Goal: Complete application form

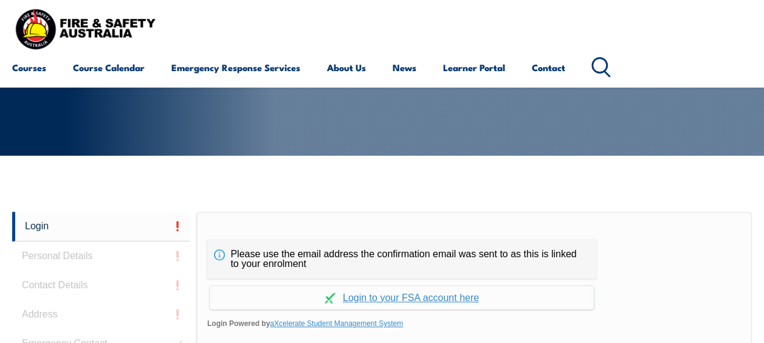
scroll to position [287, 0]
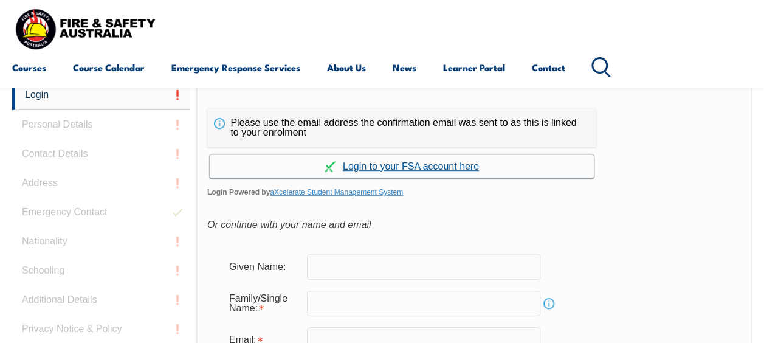
click at [369, 166] on link "Continue with aXcelerate" at bounding box center [402, 166] width 384 height 24
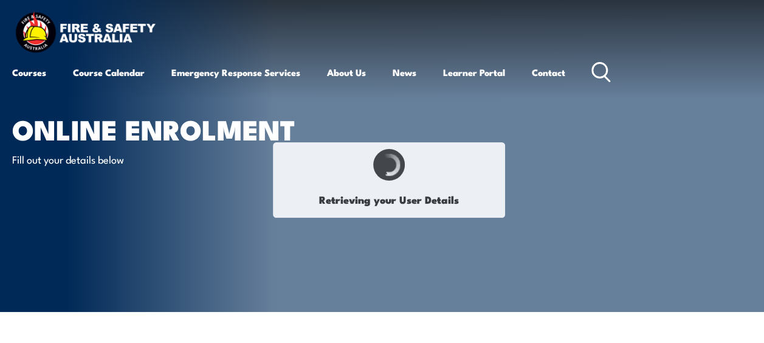
type input "[PERSON_NAME]"
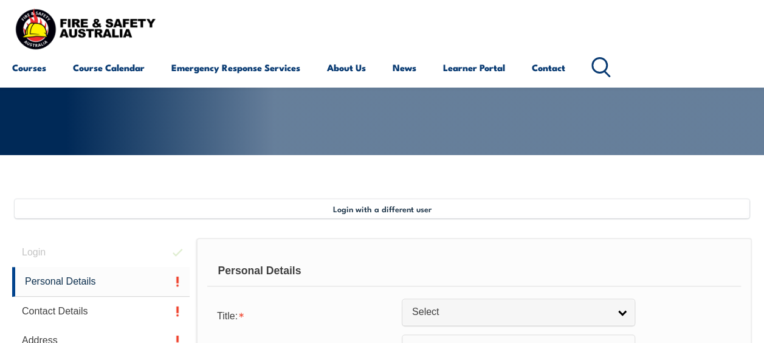
scroll to position [295, 0]
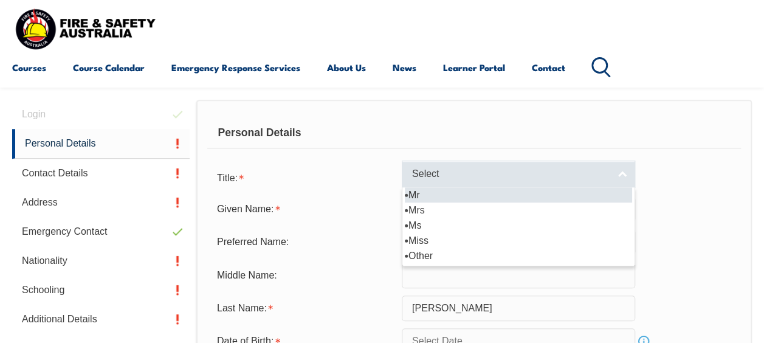
click at [468, 173] on span "Select" at bounding box center [510, 174] width 197 height 13
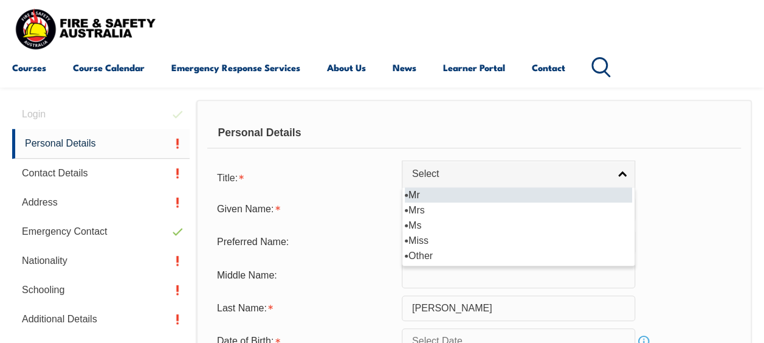
click at [433, 190] on li "Mr" at bounding box center [518, 194] width 227 height 15
select select "Mr"
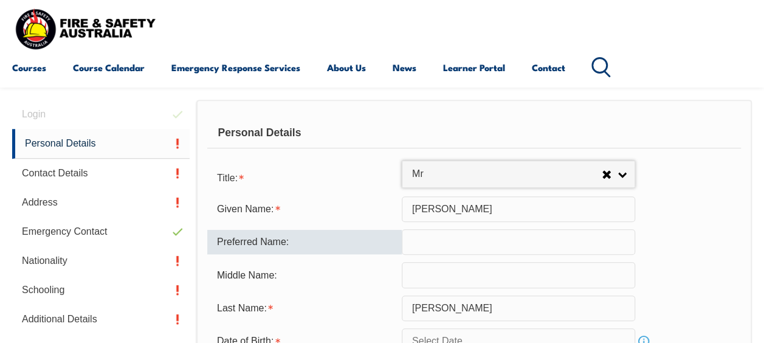
click at [439, 238] on input "text" at bounding box center [518, 242] width 233 height 26
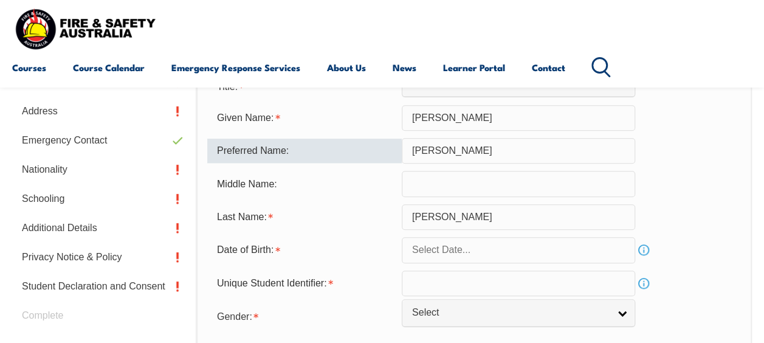
scroll to position [477, 0]
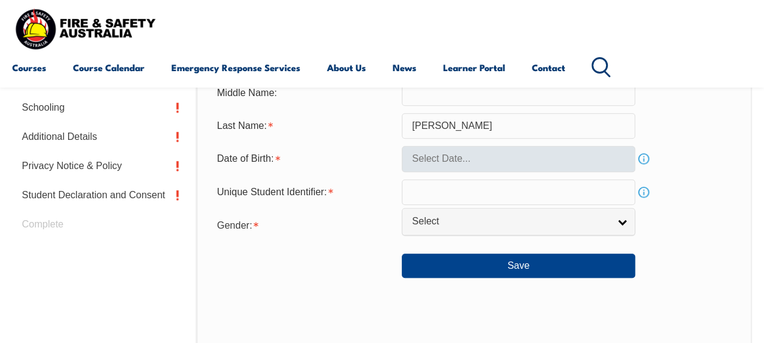
type input "David"
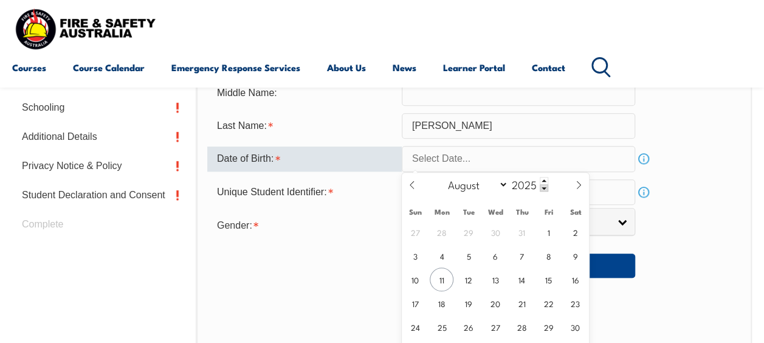
click at [461, 158] on input "text" at bounding box center [518, 159] width 233 height 26
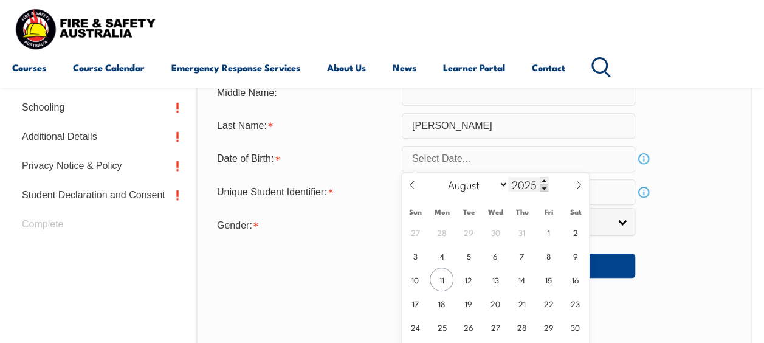
click at [542, 185] on span at bounding box center [543, 187] width 9 height 7
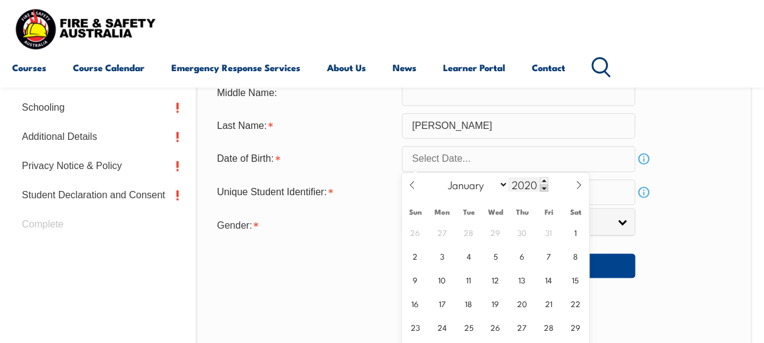
click at [542, 185] on span at bounding box center [543, 187] width 9 height 7
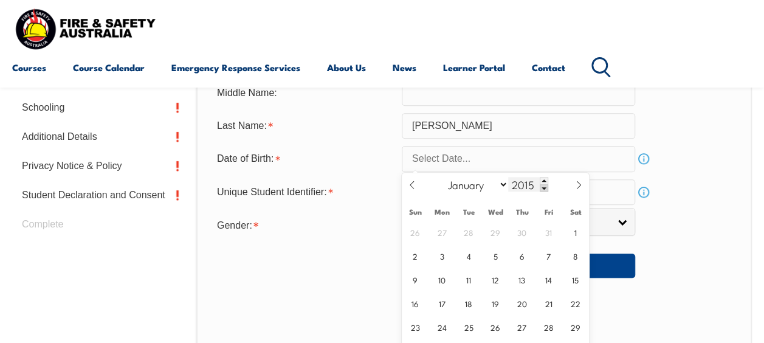
click at [542, 185] on span at bounding box center [543, 187] width 9 height 7
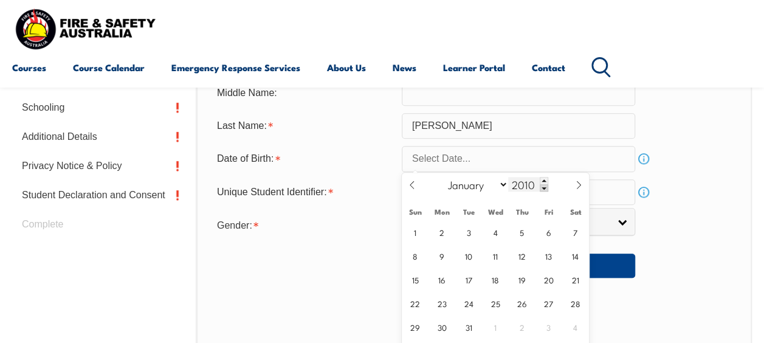
click at [542, 185] on span at bounding box center [543, 187] width 9 height 7
click at [542, 190] on span at bounding box center [543, 187] width 9 height 7
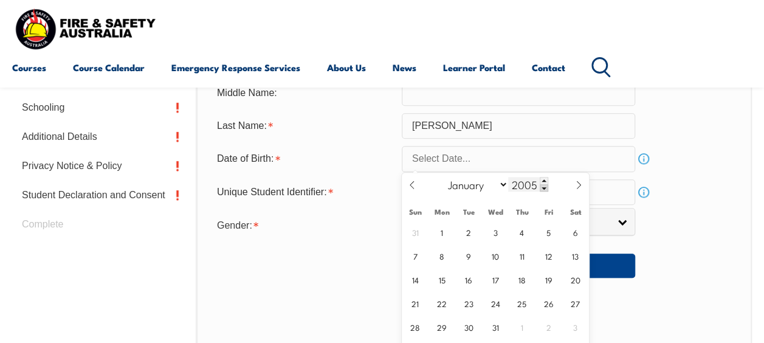
click at [542, 190] on span at bounding box center [543, 187] width 9 height 7
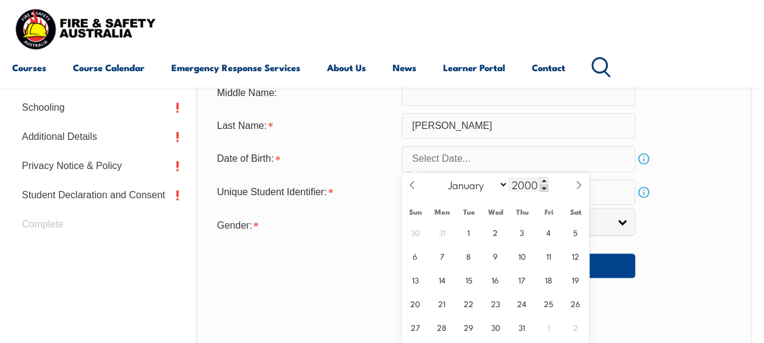
click at [542, 190] on span at bounding box center [543, 187] width 9 height 7
click at [542, 191] on span at bounding box center [543, 187] width 9 height 7
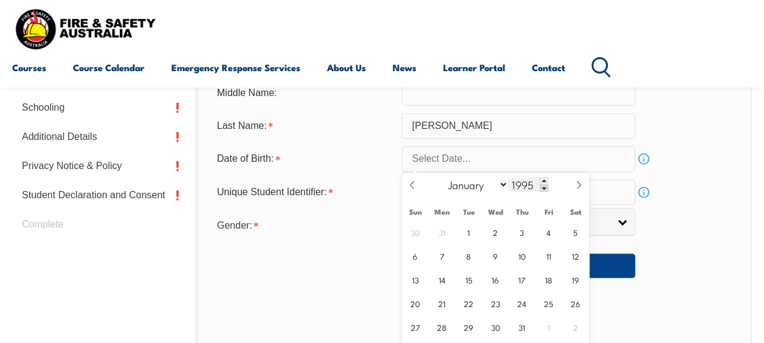
click at [537, 185] on input "1995" at bounding box center [528, 184] width 40 height 15
type input "1963"
click at [412, 190] on span at bounding box center [412, 189] width 21 height 33
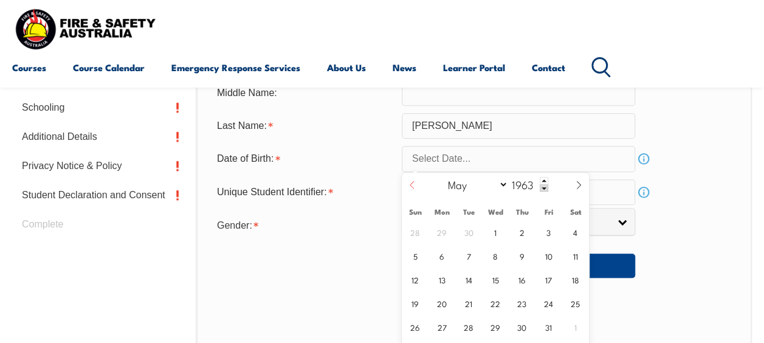
click at [410, 185] on icon at bounding box center [411, 184] width 4 height 8
select select "2"
click at [448, 325] on span "25" at bounding box center [442, 327] width 24 height 24
type input "March 25, 1963"
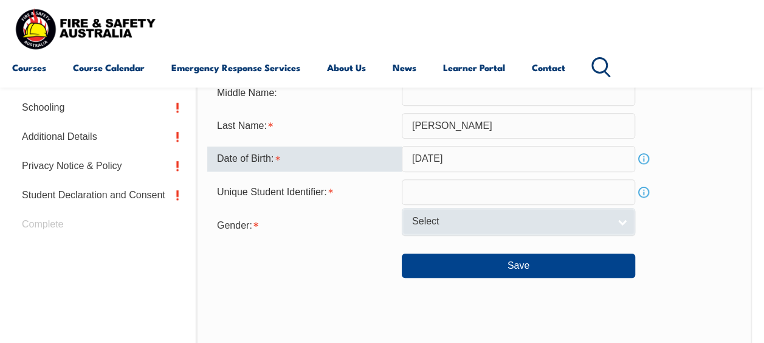
click at [471, 220] on span "Select" at bounding box center [510, 221] width 197 height 13
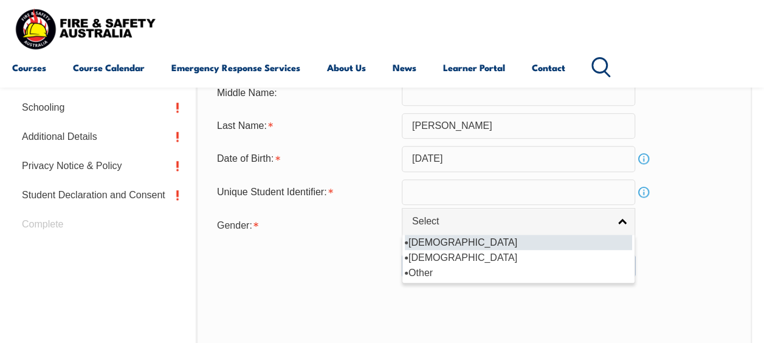
click at [425, 246] on li "[DEMOGRAPHIC_DATA]" at bounding box center [518, 242] width 227 height 15
select select "M"
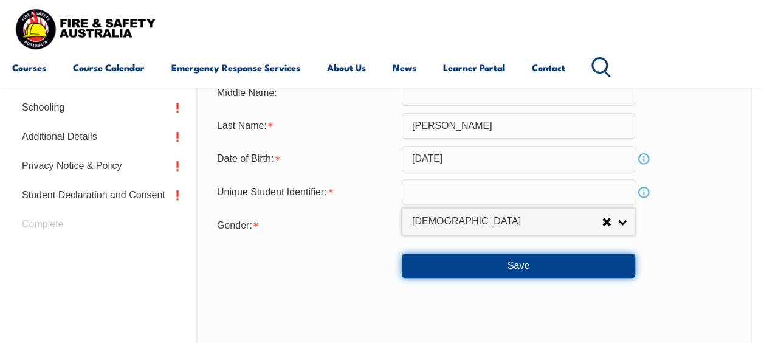
click at [526, 262] on button "Save" at bounding box center [518, 265] width 233 height 24
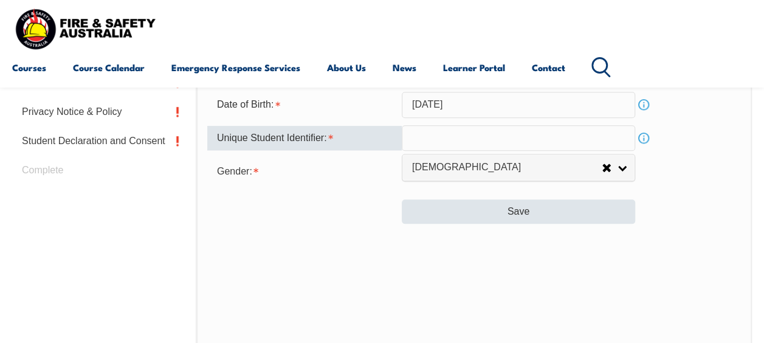
scroll to position [473, 0]
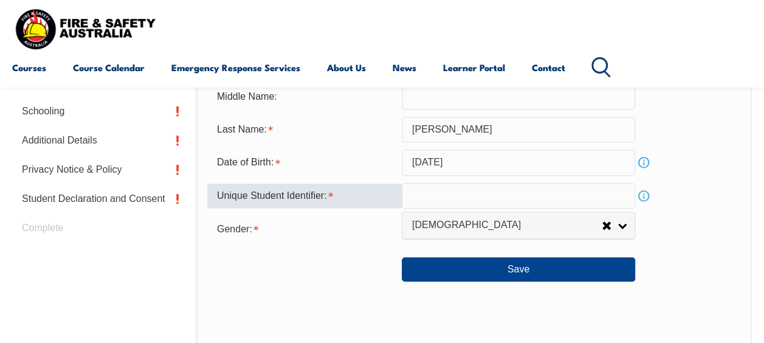
click at [639, 194] on link "Info" at bounding box center [643, 195] width 17 height 17
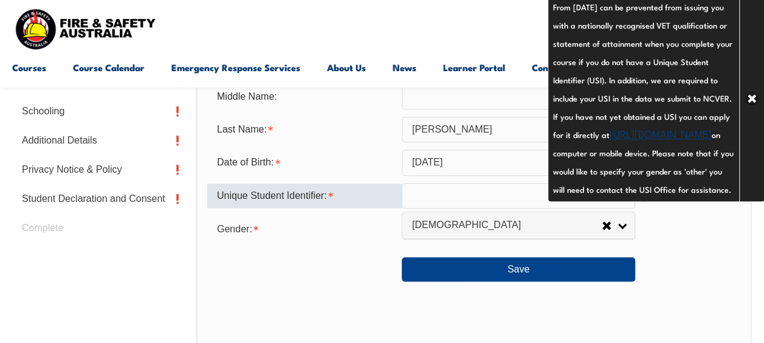
click at [416, 199] on input "text" at bounding box center [518, 196] width 233 height 26
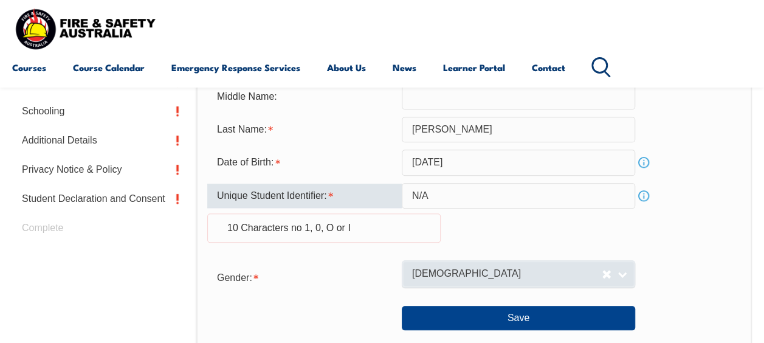
scroll to position [534, 0]
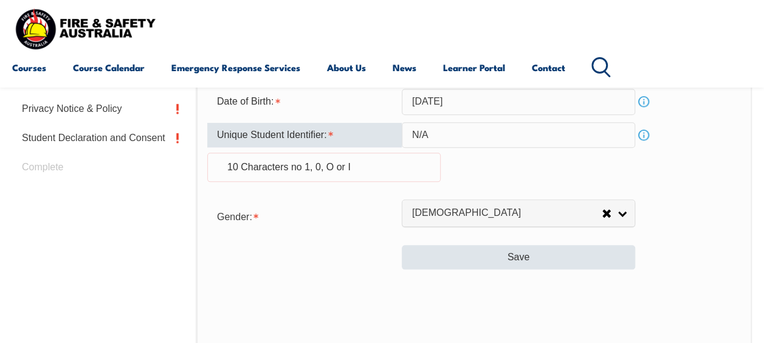
type input "N/A"
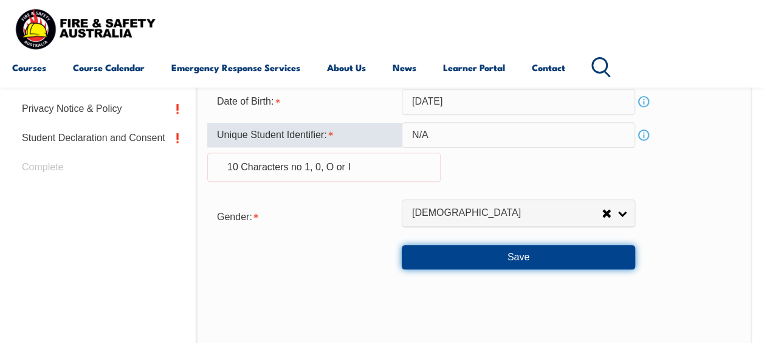
click at [509, 254] on button "Save" at bounding box center [518, 257] width 233 height 24
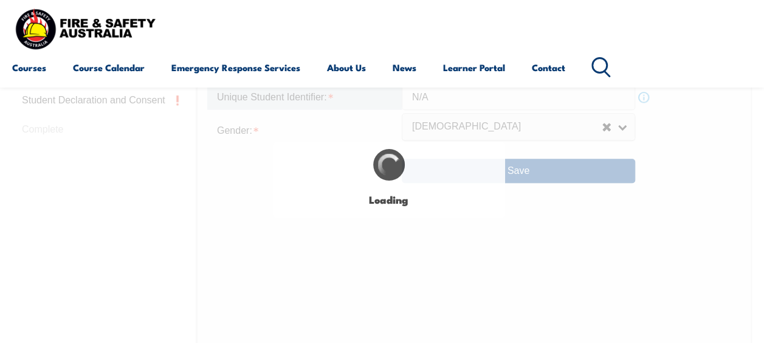
scroll to position [595, 0]
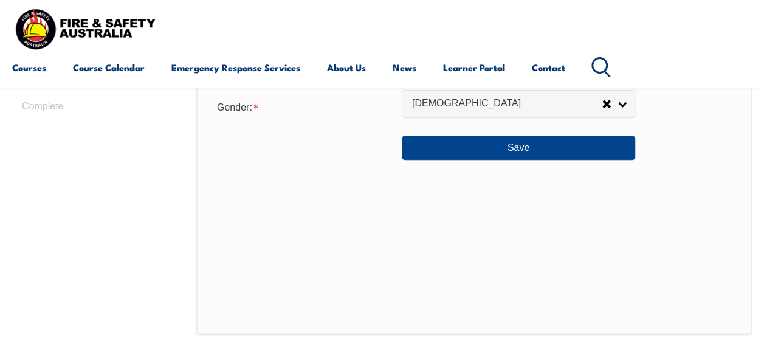
click at [704, 115] on div "Gender: Male Female Other Male" at bounding box center [473, 106] width 533 height 24
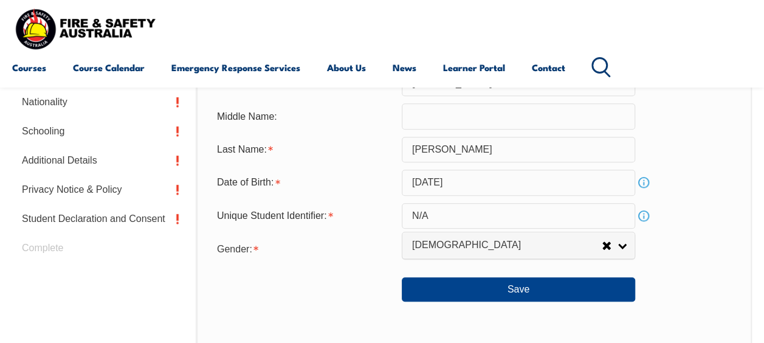
scroll to position [473, 0]
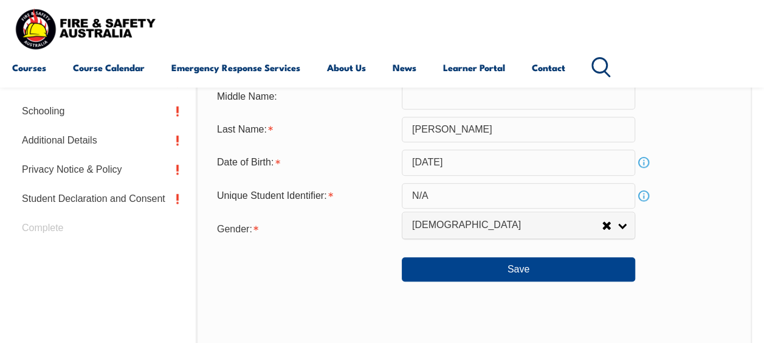
click at [648, 191] on link "Info" at bounding box center [643, 195] width 17 height 17
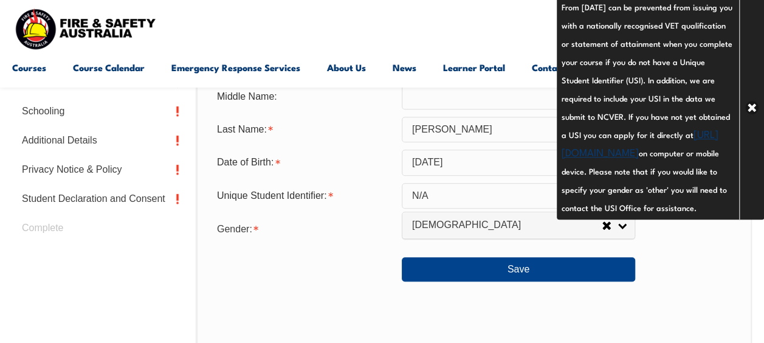
click at [713, 268] on div "Save" at bounding box center [473, 264] width 533 height 34
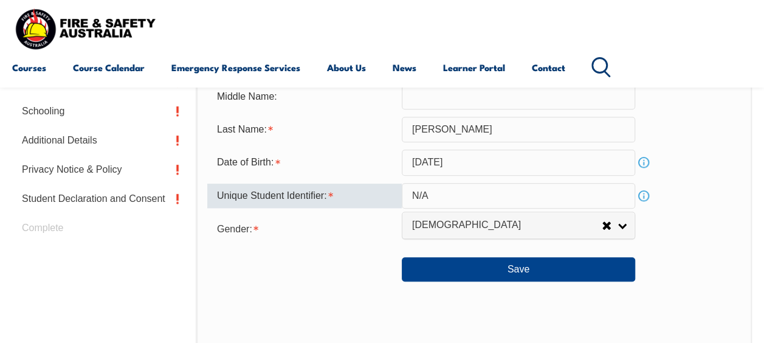
click at [449, 197] on input "N/A" at bounding box center [518, 196] width 233 height 26
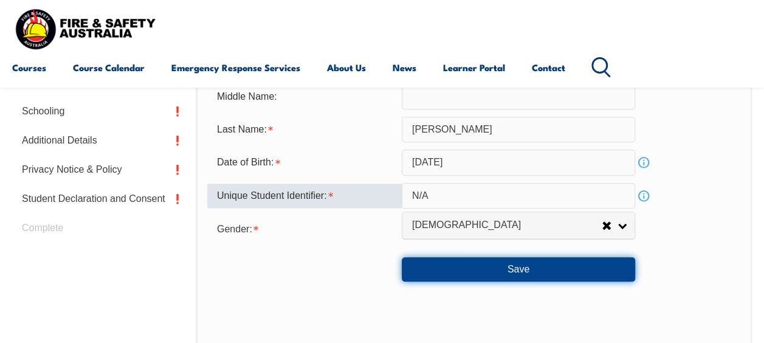
click at [527, 267] on button "Save" at bounding box center [518, 269] width 233 height 24
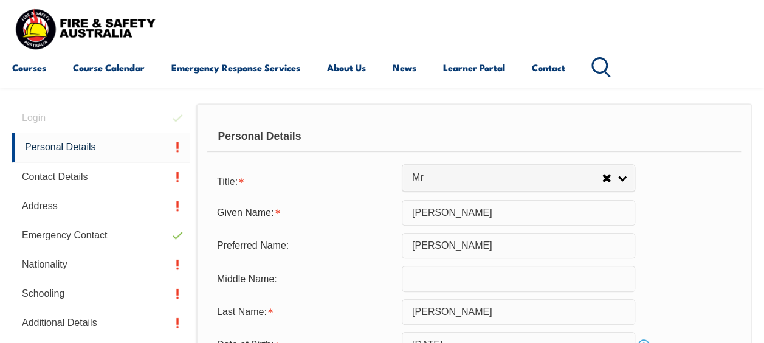
scroll to position [413, 0]
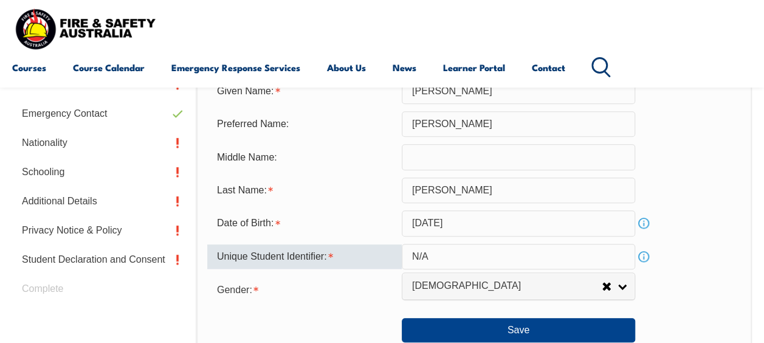
click at [644, 255] on link "Info" at bounding box center [643, 256] width 17 height 17
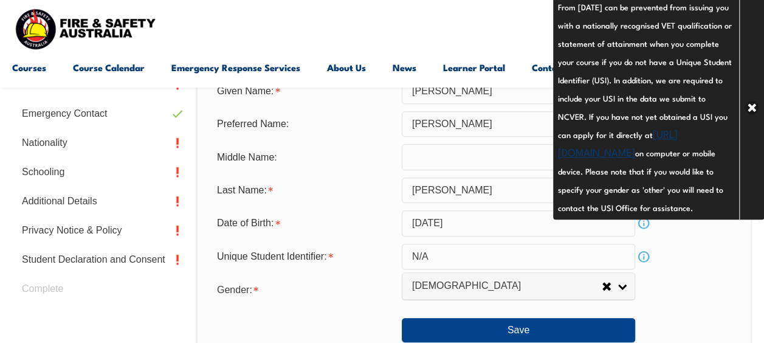
scroll to position [170, 0]
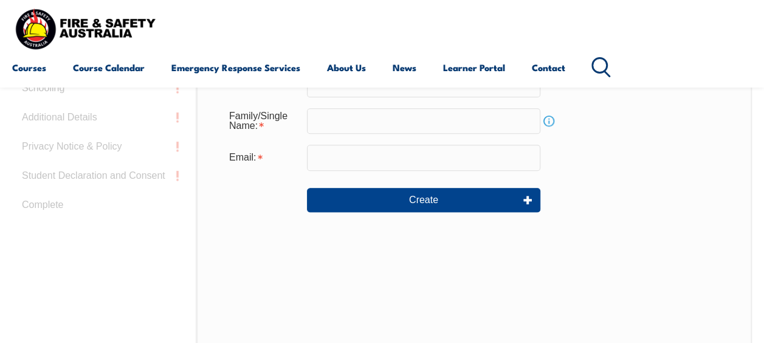
scroll to position [287, 0]
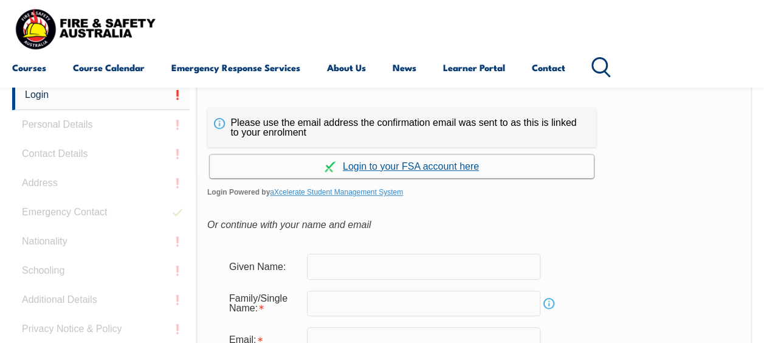
click at [417, 165] on link "Continue with aXcelerate" at bounding box center [402, 166] width 384 height 24
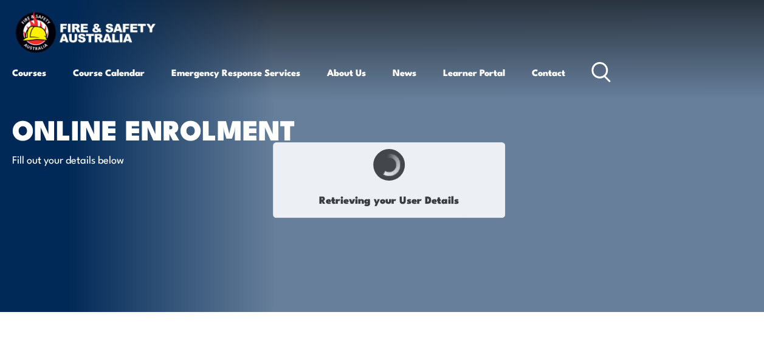
select select "Mr"
type input "[PERSON_NAME]"
type input "[DATE]"
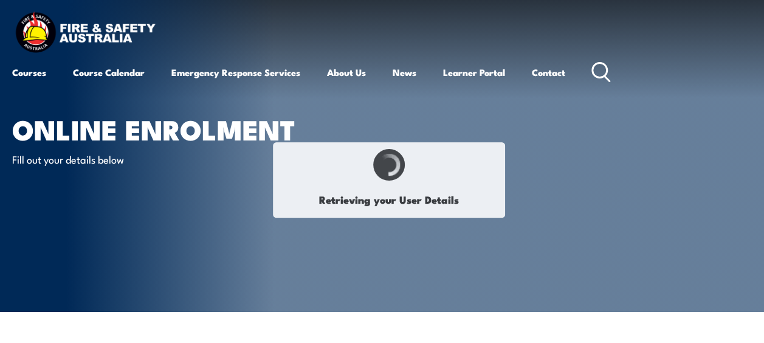
select select "M"
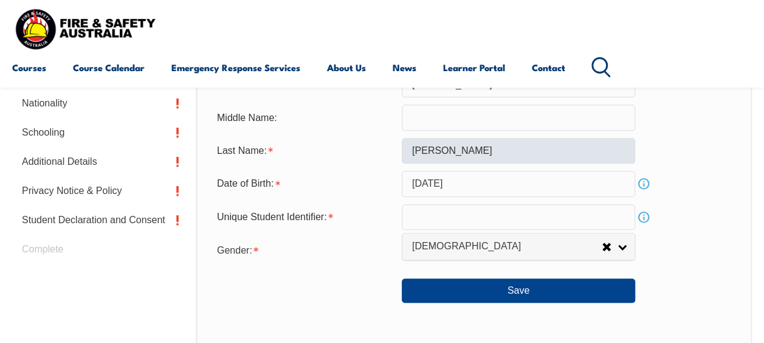
scroll to position [477, 0]
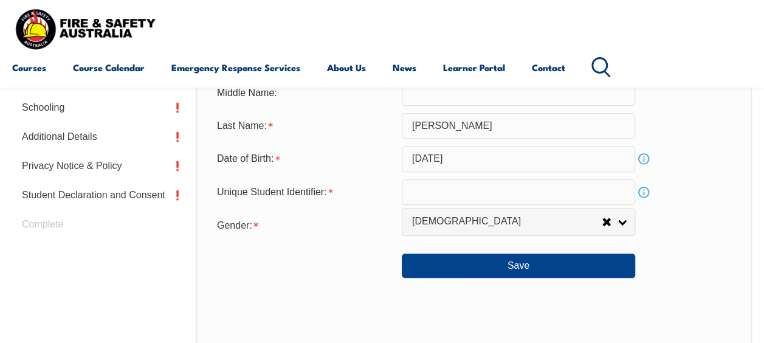
click at [642, 193] on link "Info" at bounding box center [643, 191] width 17 height 17
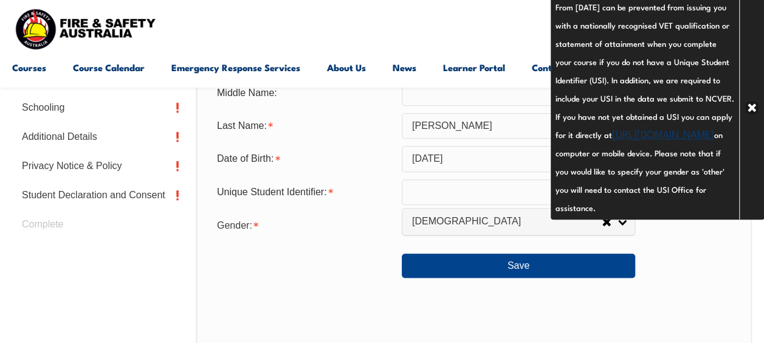
click at [639, 140] on link "https://www.usi.gov.au/your-usi/create-usi" at bounding box center [663, 133] width 102 height 15
